Goal: Submit feedback/report problem

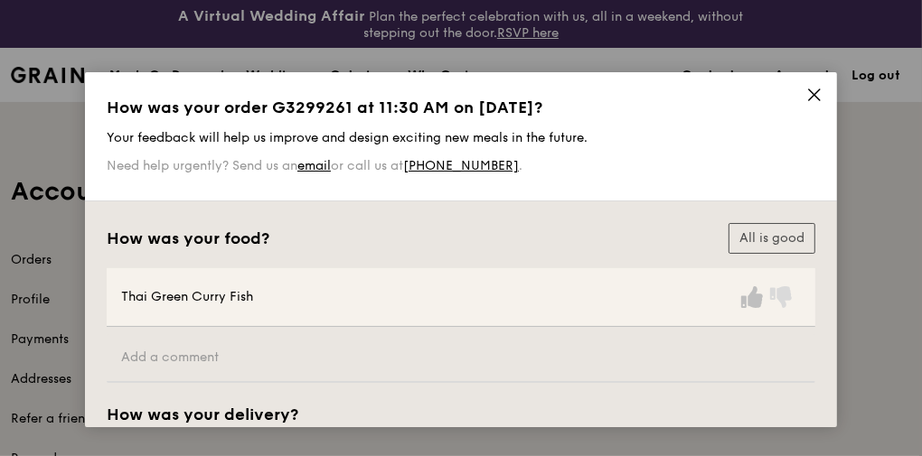
click at [746, 301] on icon at bounding box center [752, 297] width 22 height 22
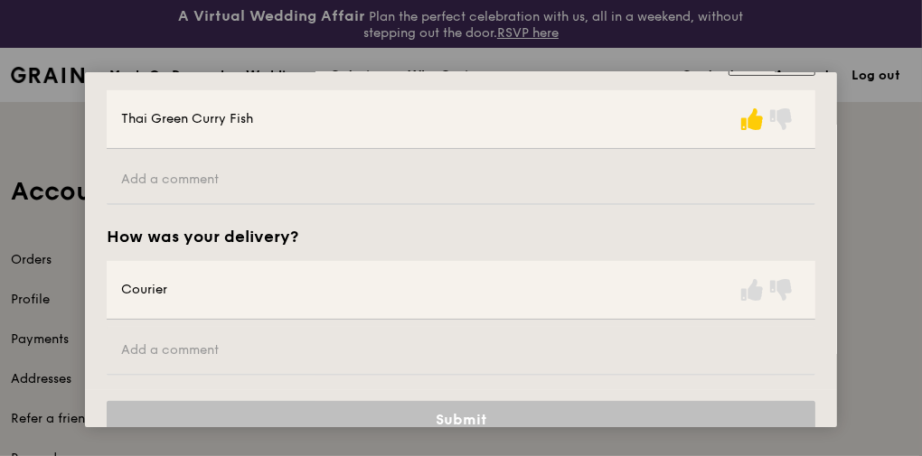
scroll to position [209, 0]
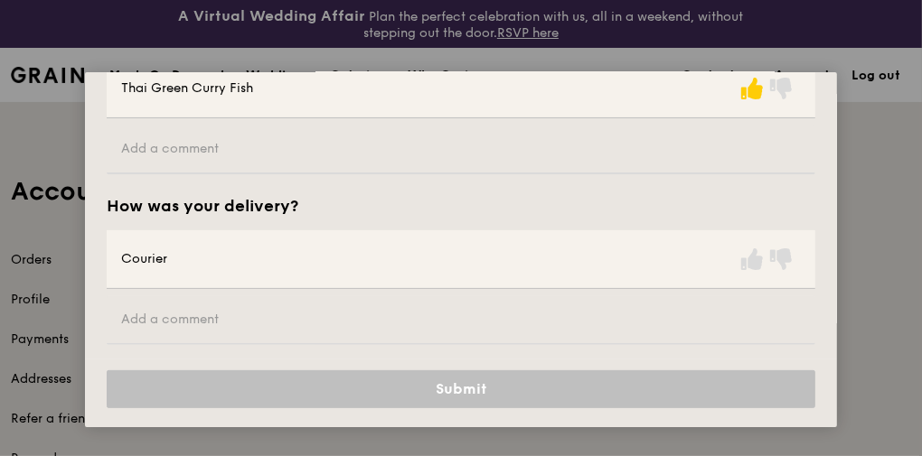
click at [750, 270] on div "Courier" at bounding box center [461, 259] width 708 height 59
click at [749, 259] on icon at bounding box center [752, 259] width 22 height 22
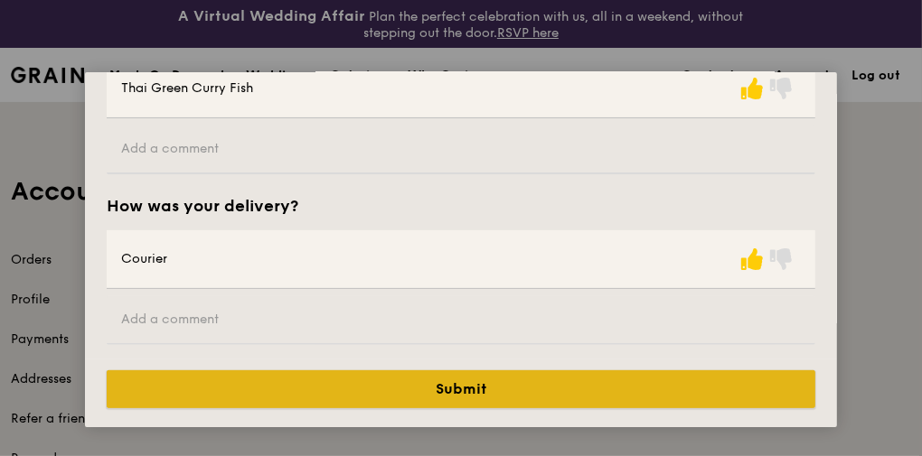
click at [707, 384] on button "Submit" at bounding box center [461, 389] width 708 height 38
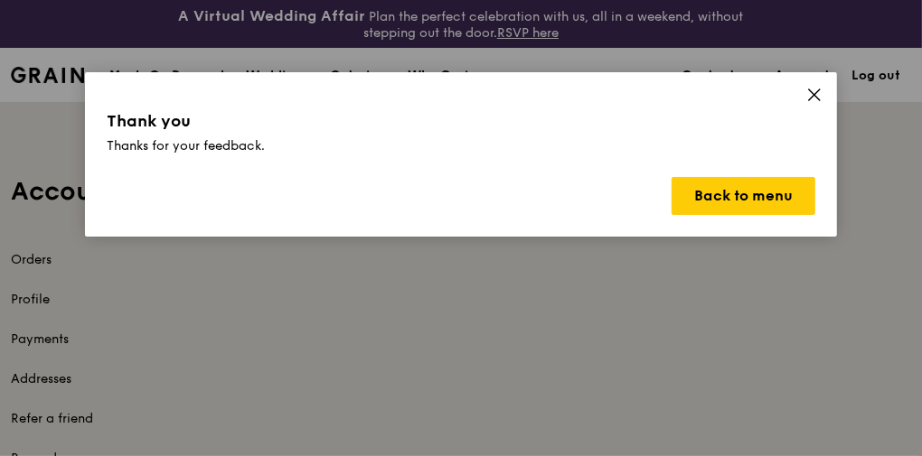
click at [812, 93] on icon at bounding box center [814, 94] width 11 height 11
